Goal: Task Accomplishment & Management: Use online tool/utility

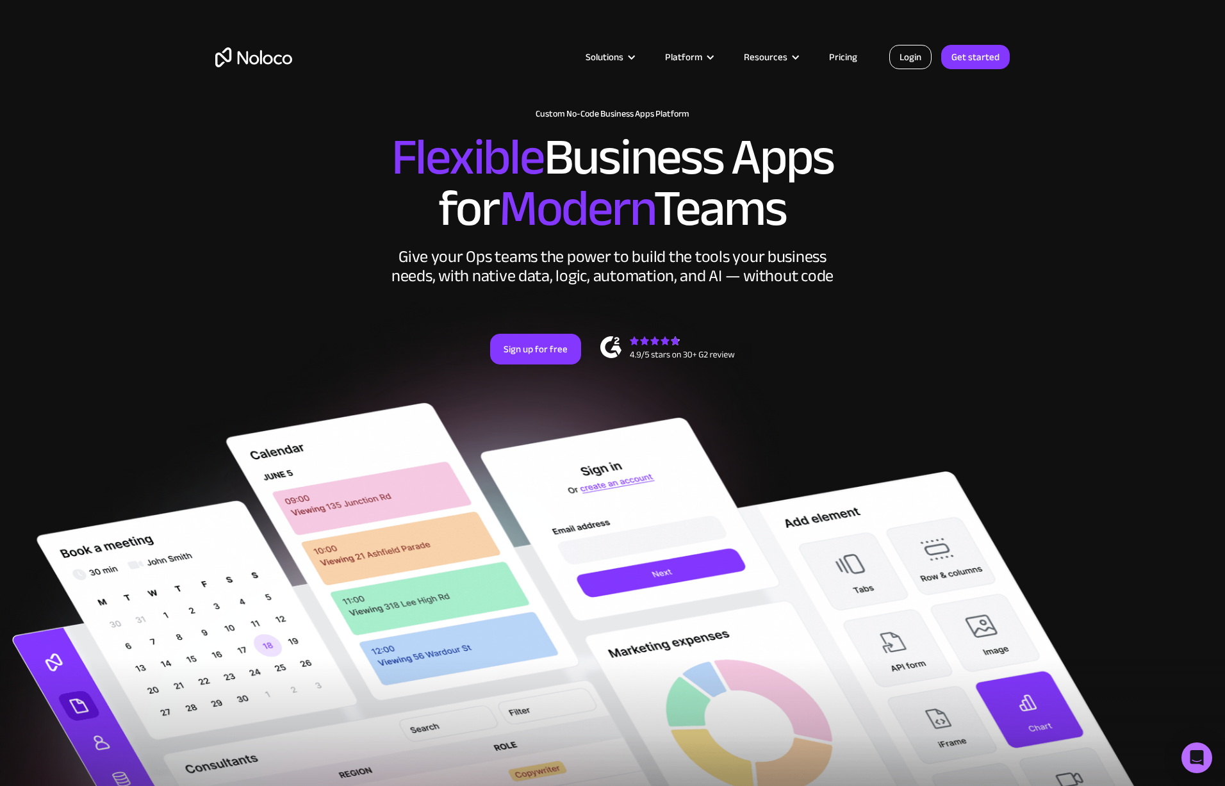
click at [906, 54] on link "Login" at bounding box center [911, 57] width 42 height 24
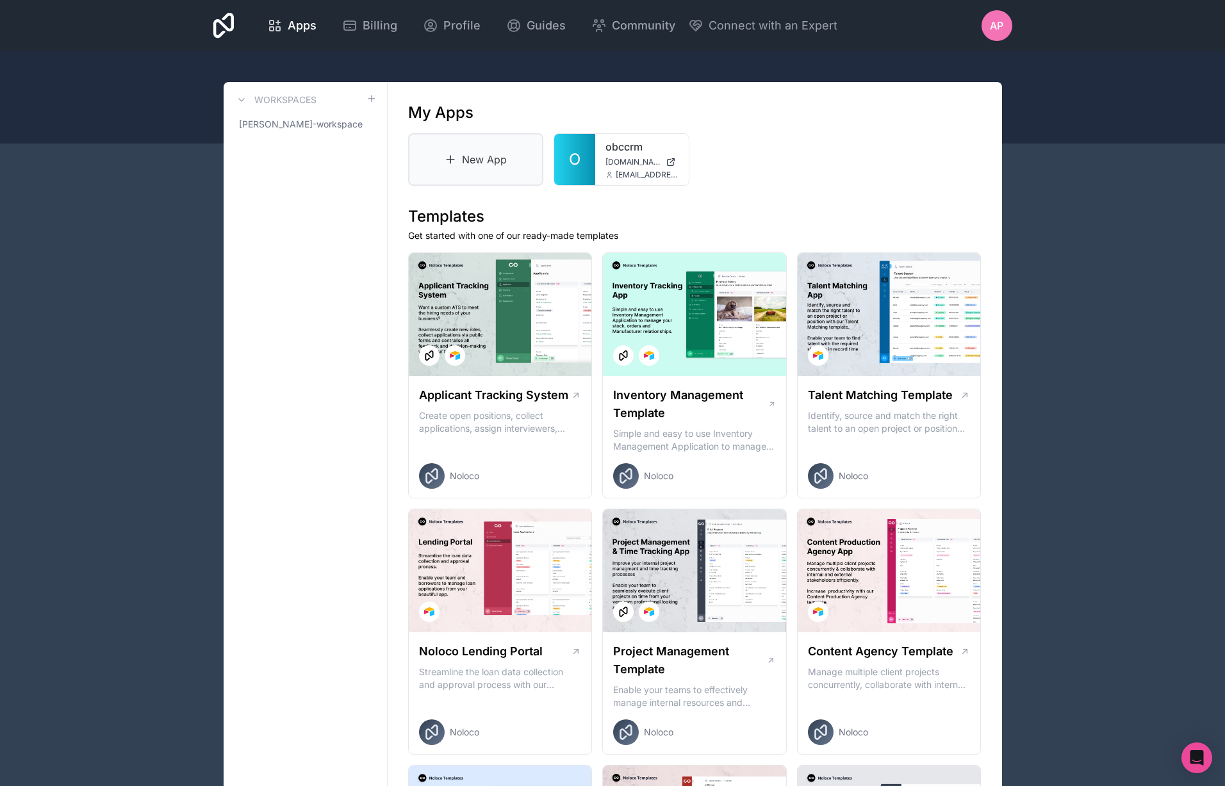
click at [459, 163] on link "New App" at bounding box center [476, 159] width 136 height 53
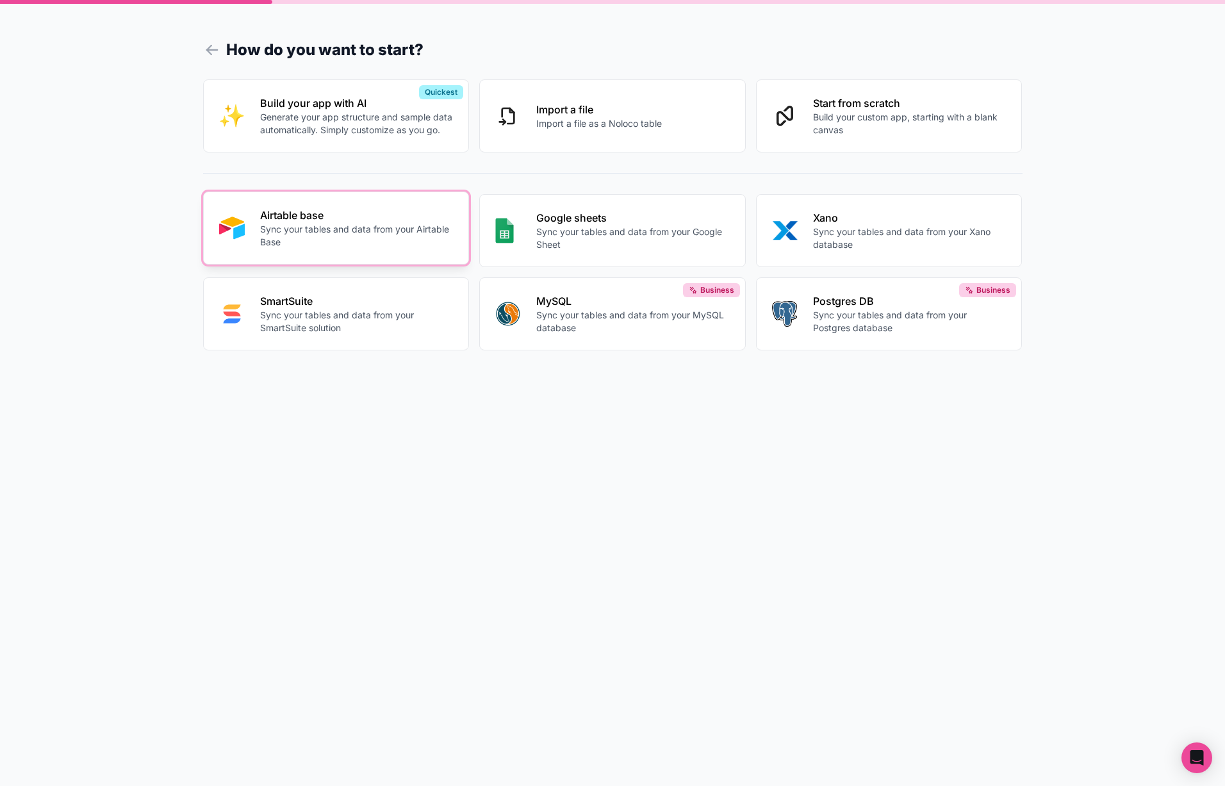
click at [331, 236] on p "Sync your tables and data from your Airtable Base" at bounding box center [357, 236] width 194 height 26
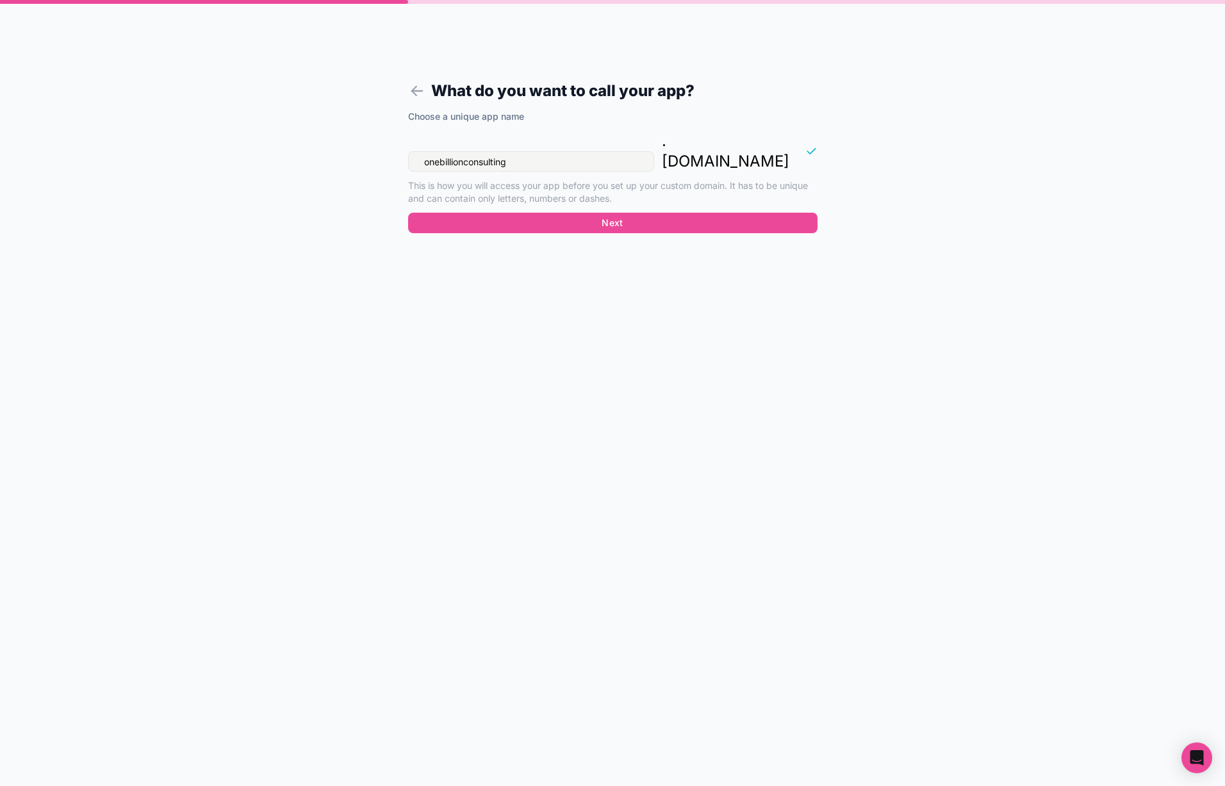
click at [559, 151] on input "onebillionconsulting" at bounding box center [531, 161] width 246 height 21
click at [560, 151] on input "onebillionconsulting" at bounding box center [531, 161] width 246 height 21
type input "obcai"
click at [601, 213] on button "Next" at bounding box center [613, 223] width 410 height 21
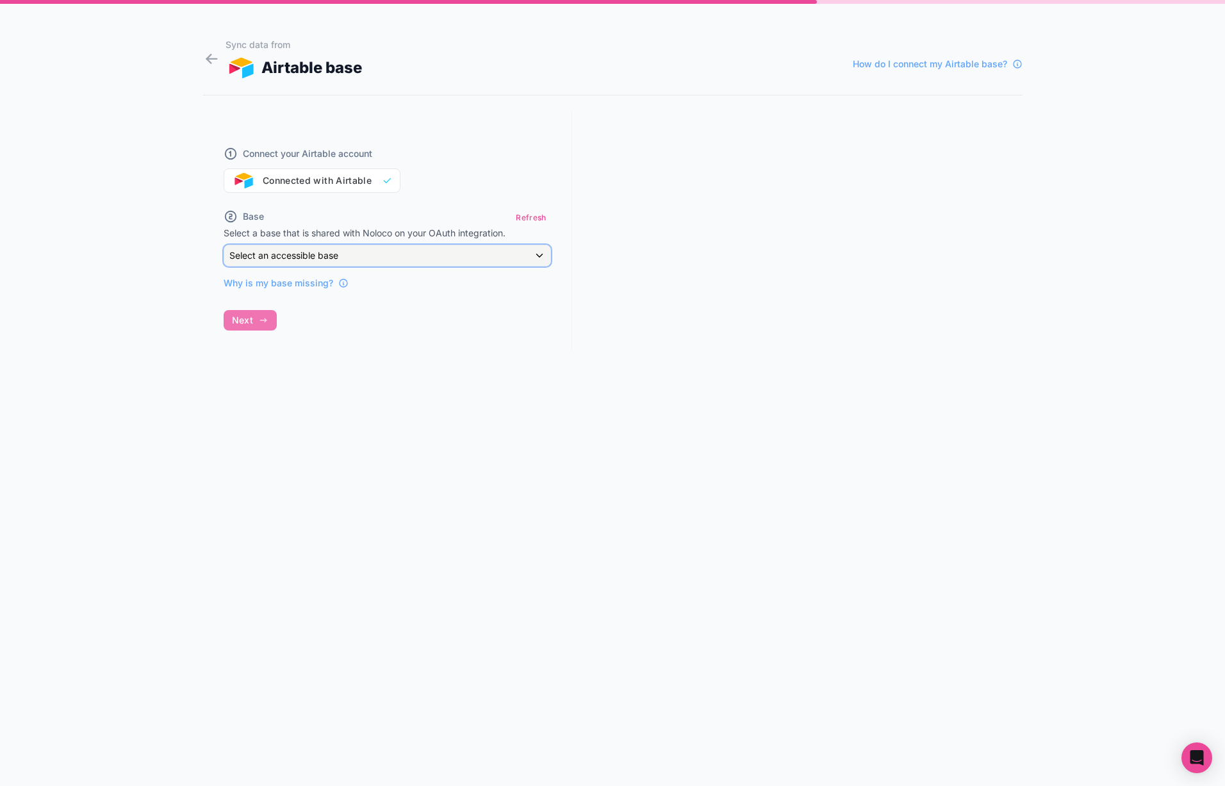
click at [324, 255] on span "Select an accessible base" at bounding box center [283, 255] width 109 height 11
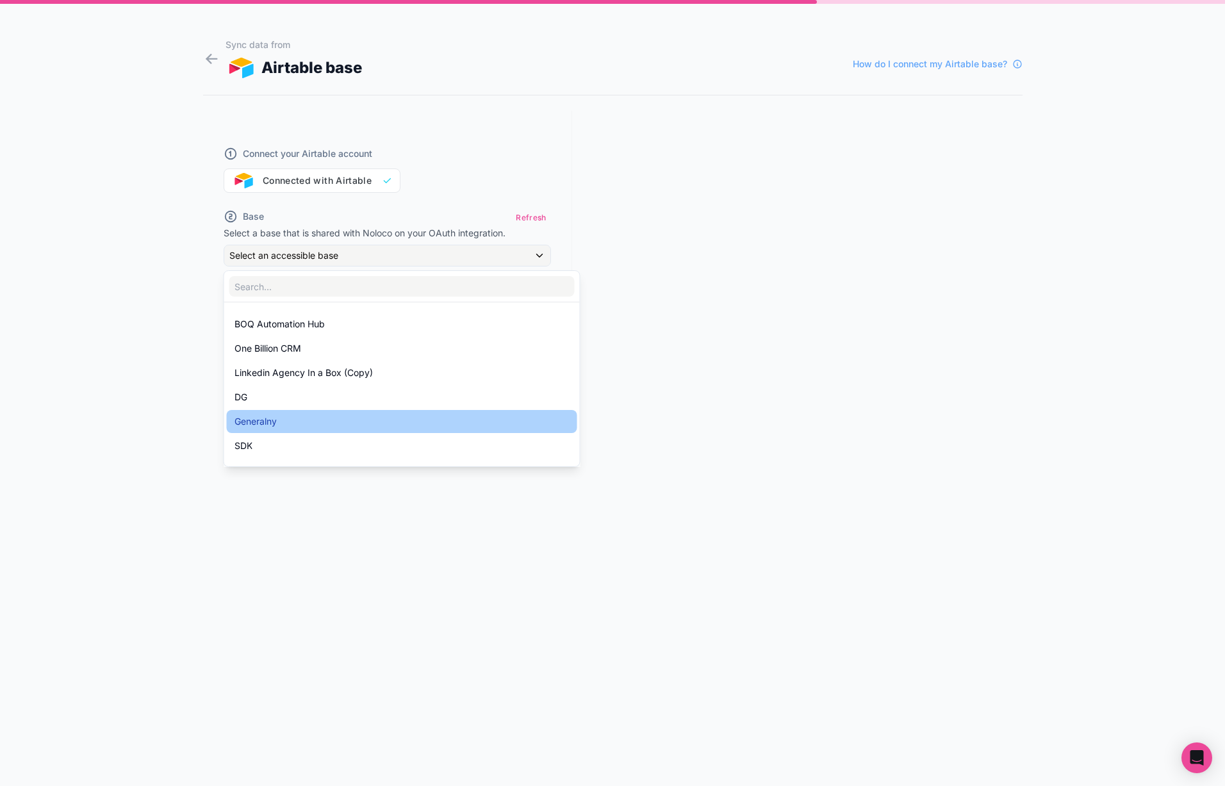
click at [313, 415] on div "Generalny" at bounding box center [402, 421] width 335 height 15
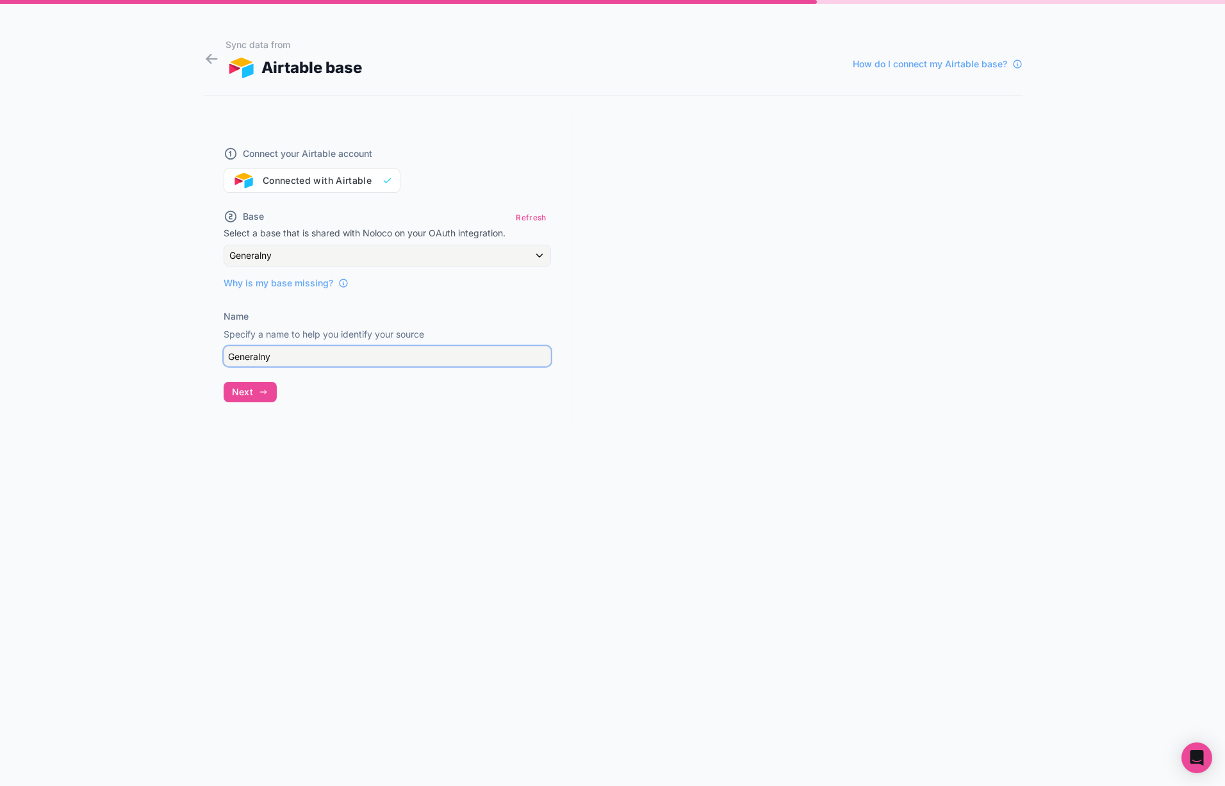
click at [292, 355] on input "Generalny" at bounding box center [387, 356] width 327 height 21
type input "General"
click at [256, 391] on button "Next" at bounding box center [250, 392] width 53 height 21
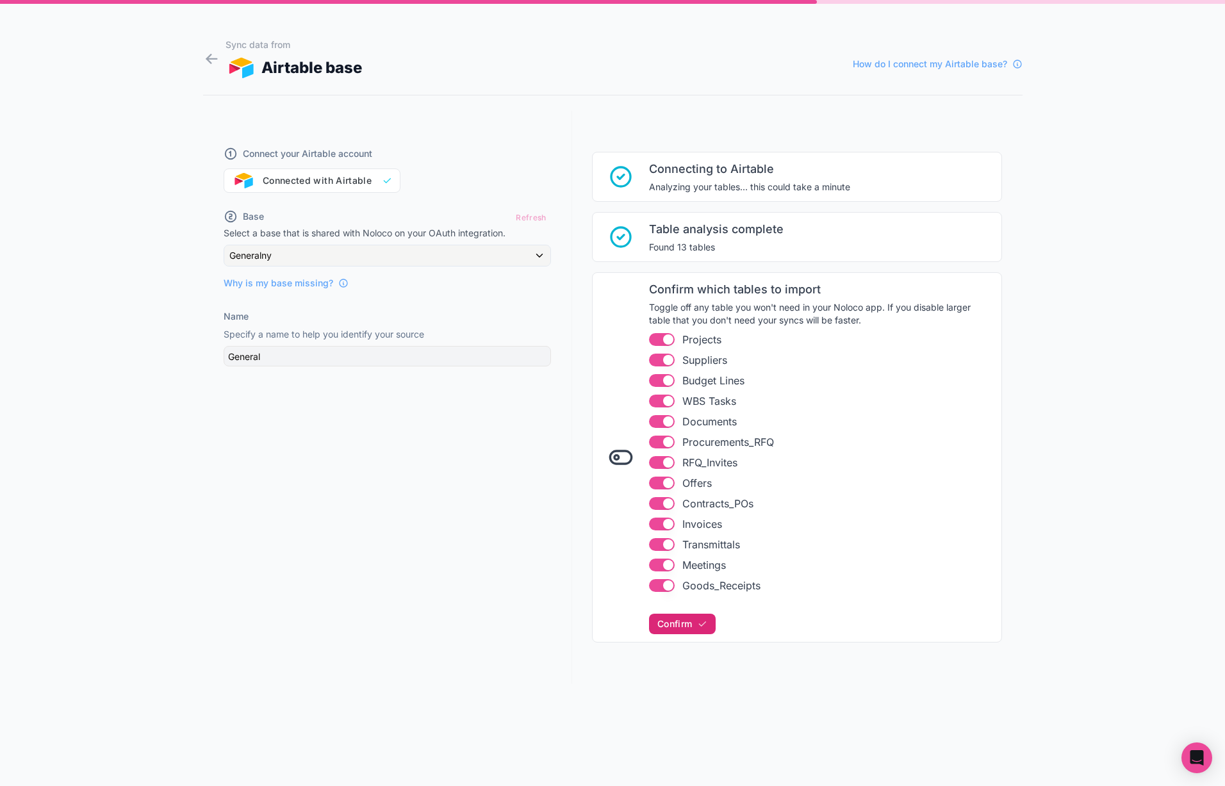
click at [688, 620] on span "Confirm" at bounding box center [675, 624] width 35 height 12
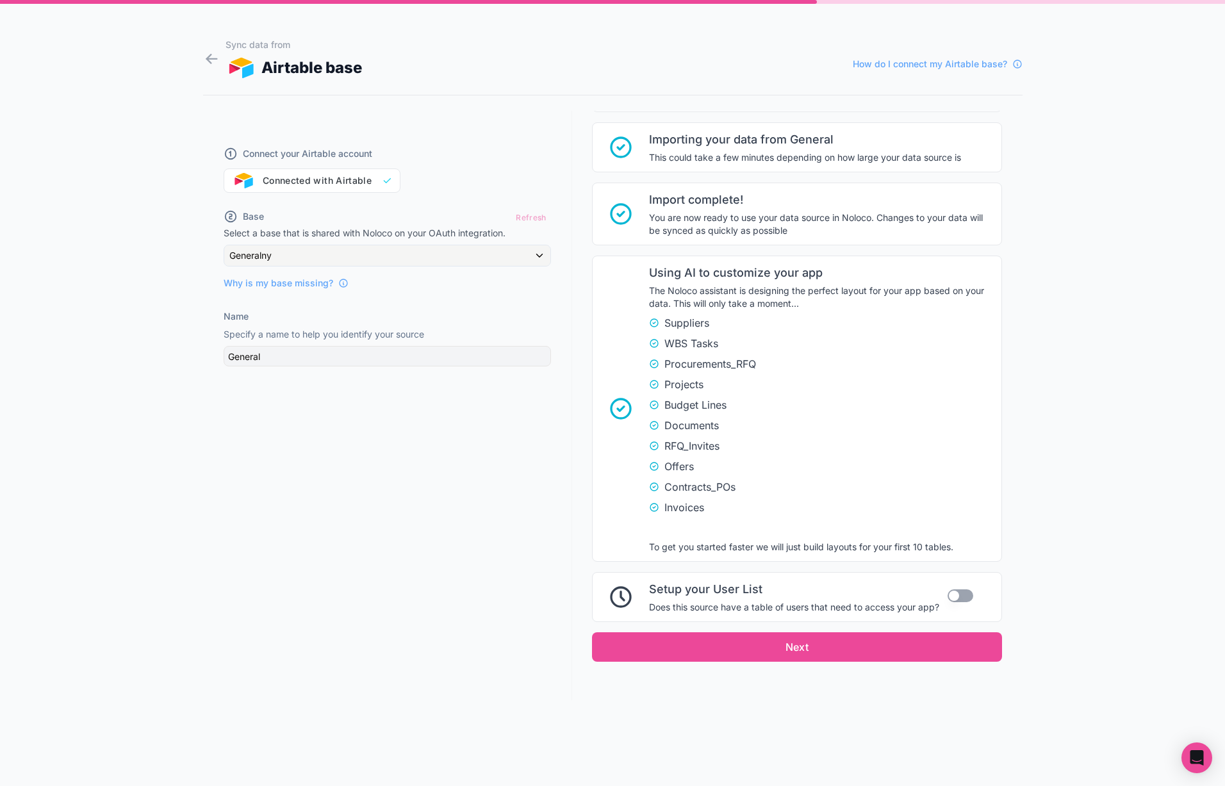
scroll to position [533, 0]
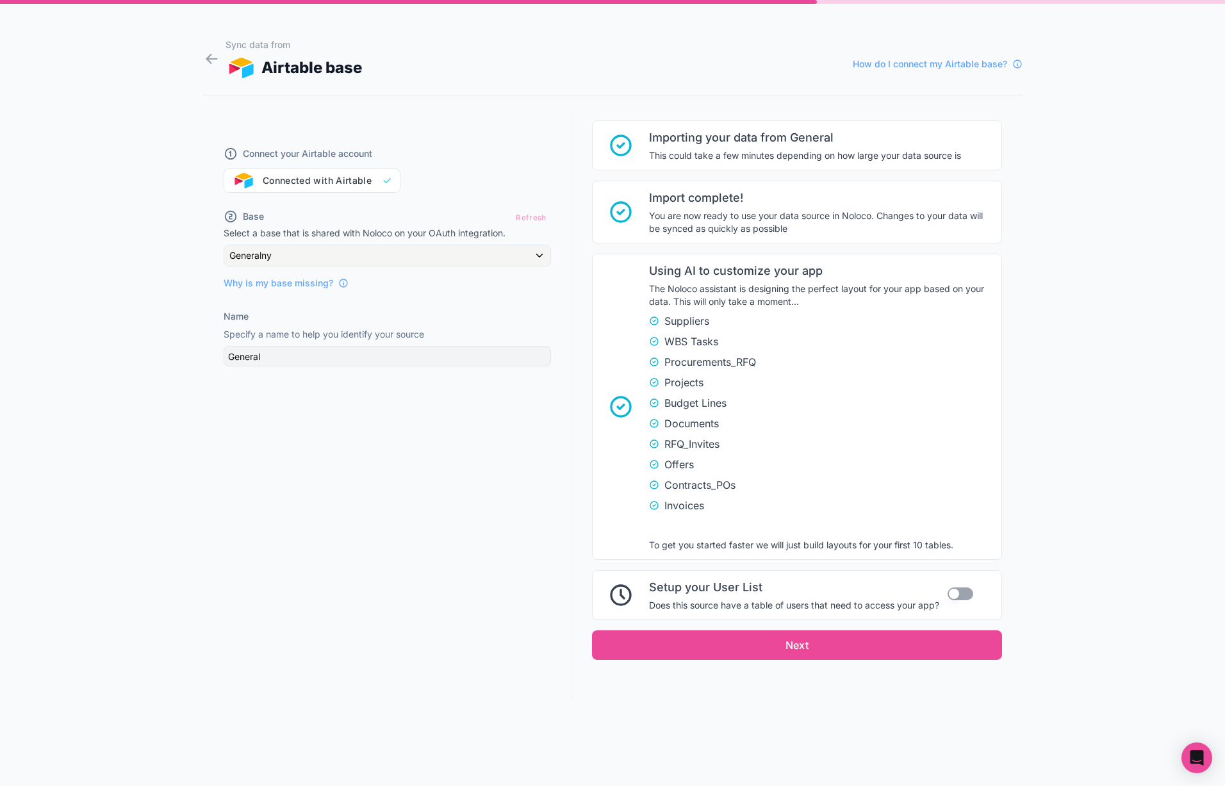
click at [968, 593] on button "Use setting" at bounding box center [961, 594] width 26 height 13
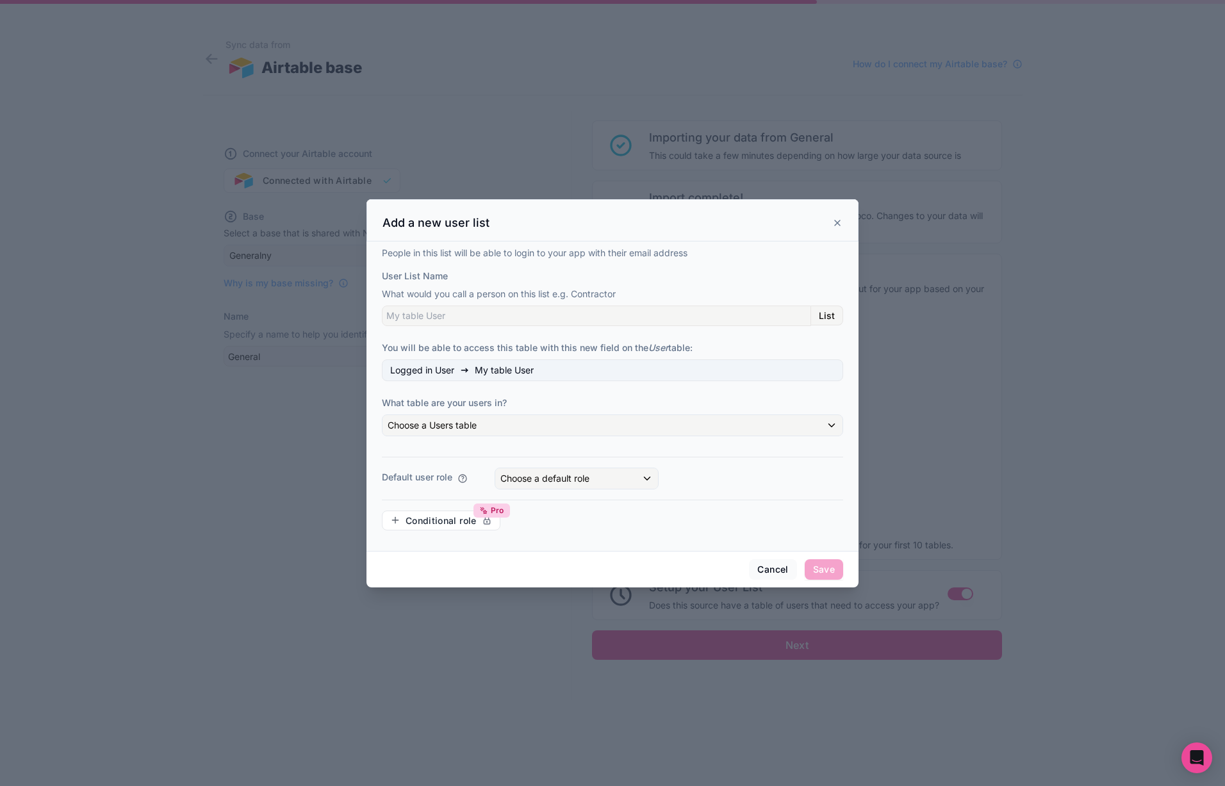
click at [775, 565] on button "Cancel" at bounding box center [772, 569] width 47 height 21
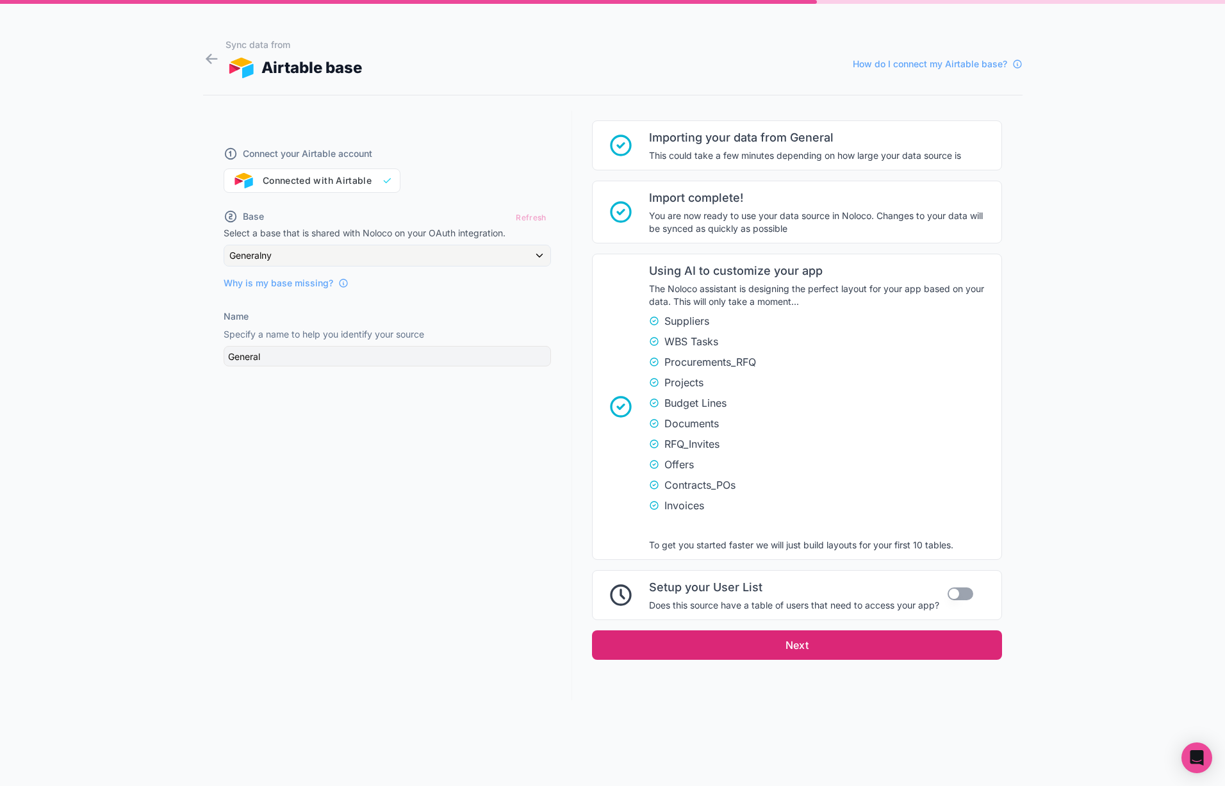
click at [822, 646] on button "Next" at bounding box center [797, 645] width 410 height 29
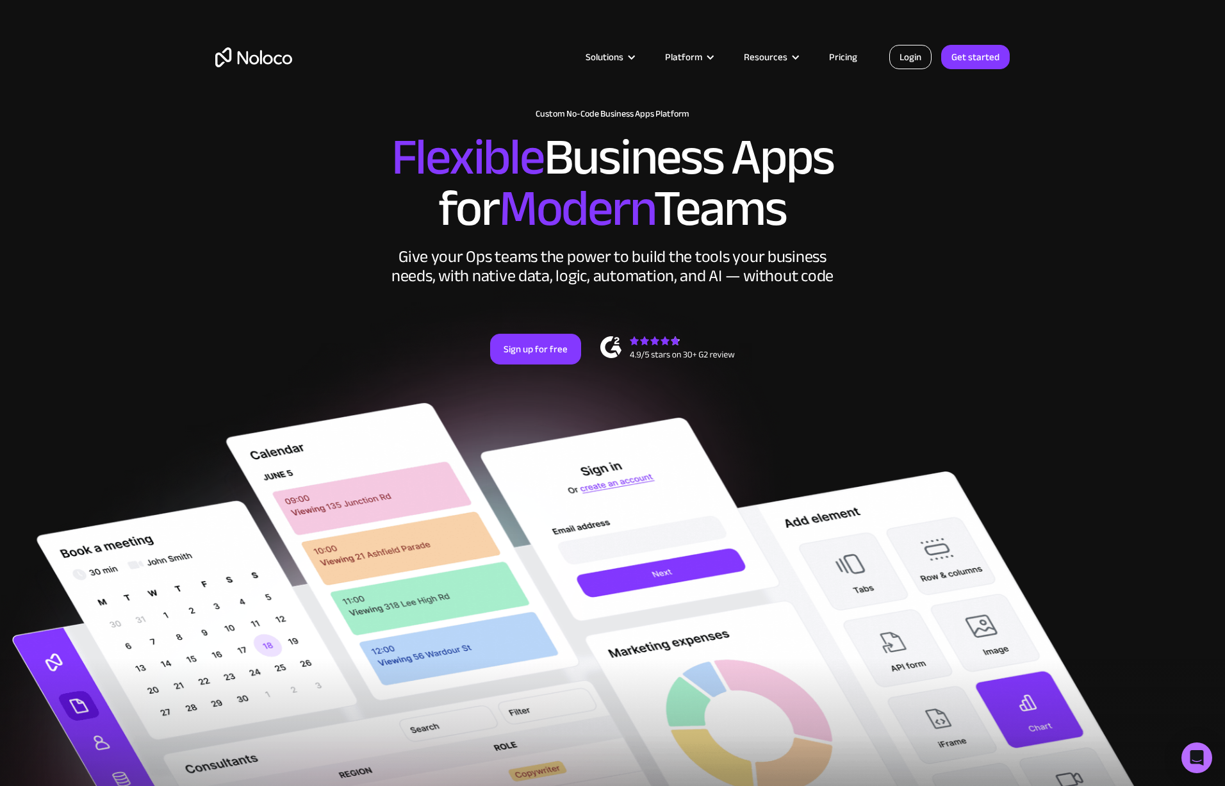
click at [907, 52] on link "Login" at bounding box center [911, 57] width 42 height 24
